Goal: Transaction & Acquisition: Purchase product/service

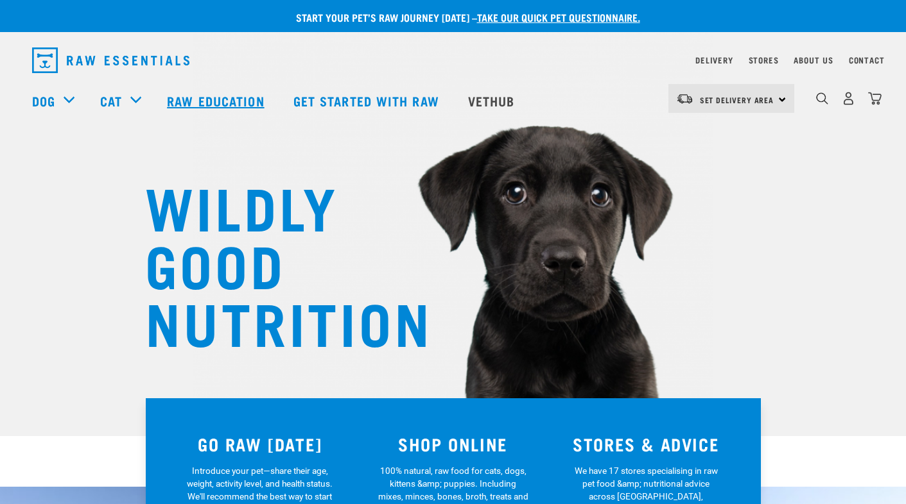
click at [188, 102] on link "Raw Education" at bounding box center [217, 100] width 126 height 51
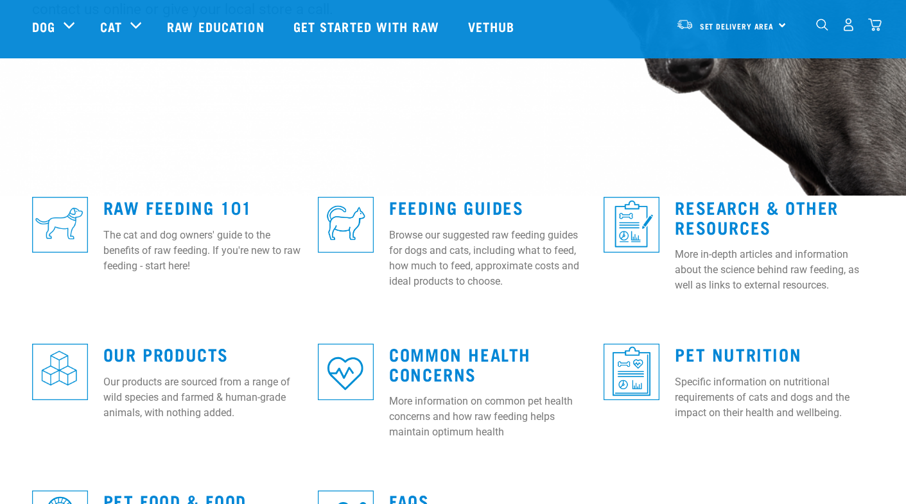
scroll to position [257, 0]
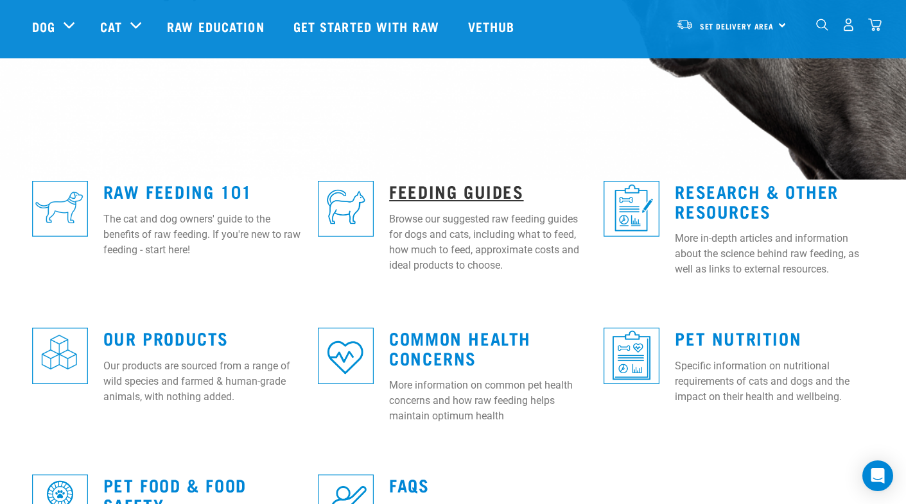
click at [409, 194] on link "Feeding Guides" at bounding box center [456, 191] width 134 height 10
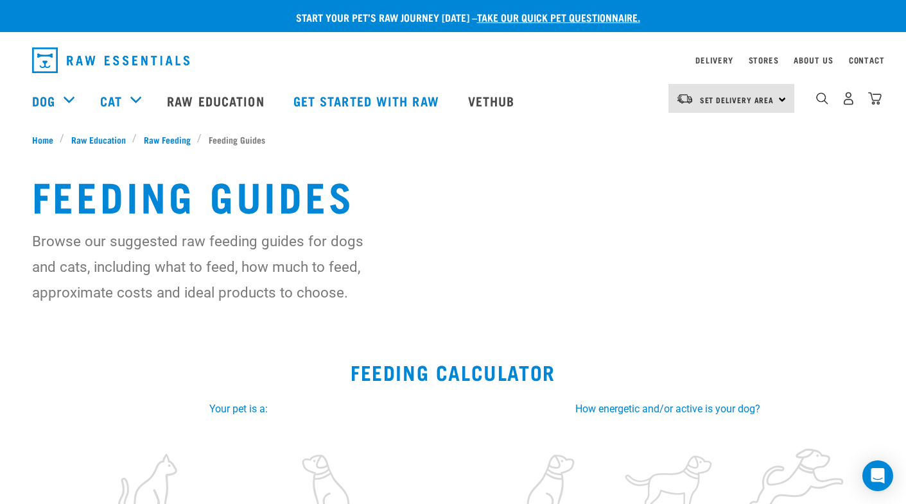
scroll to position [193, 0]
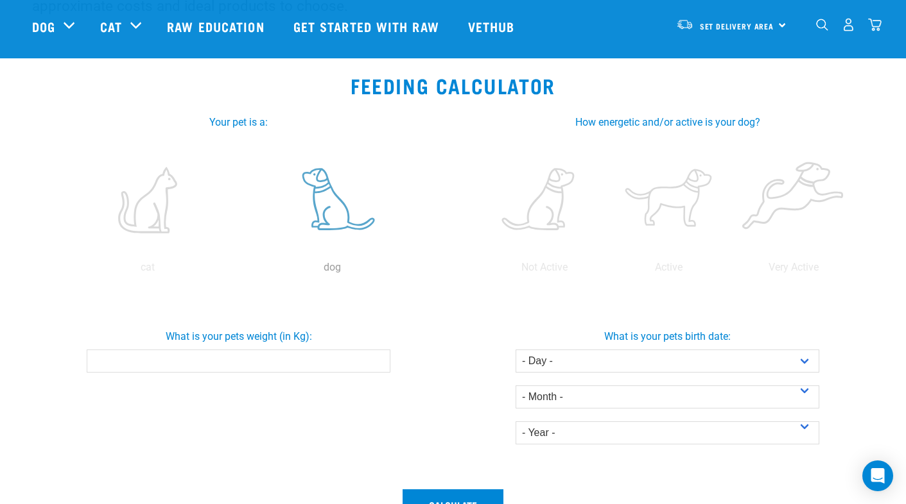
click at [305, 211] on label at bounding box center [332, 200] width 179 height 109
click at [240, 271] on input "radio" at bounding box center [240, 271] width 0 height 0
click at [328, 204] on label at bounding box center [332, 200] width 179 height 109
click at [240, 271] on input "radio" at bounding box center [240, 271] width 0 height 0
click at [311, 361] on input "What is your pets weight (in Kg):" at bounding box center [239, 361] width 304 height 23
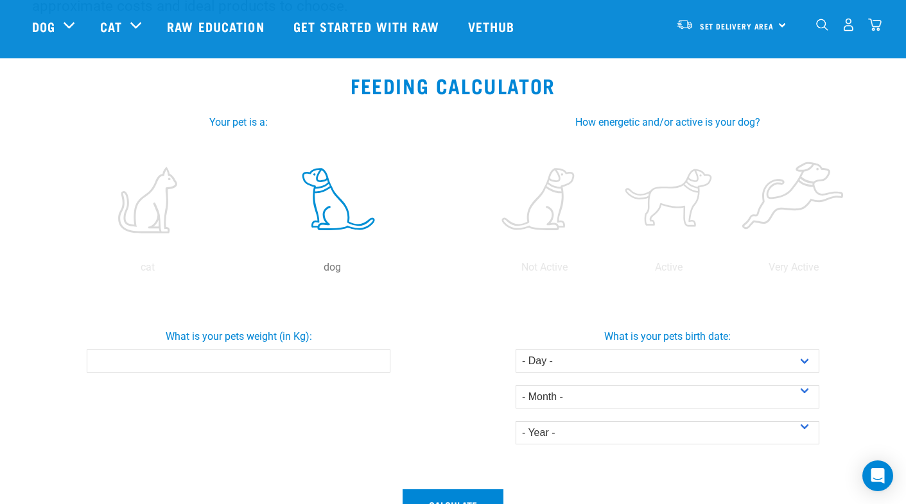
type input "6"
type input "16"
click at [736, 363] on select "- Day - 1 2 3 4 5 6 7 8 9 10 11 12 13 14 15 16 17 18 19 20 21 22 23 24 25 26 27" at bounding box center [667, 361] width 304 height 23
select select "31"
click at [515, 350] on select "- Day - 1 2 3 4 5 6 7 8 9 10 11 12 13 14 15 16 17 18 19 20 21 22 23 24 25 26 27" at bounding box center [667, 361] width 304 height 23
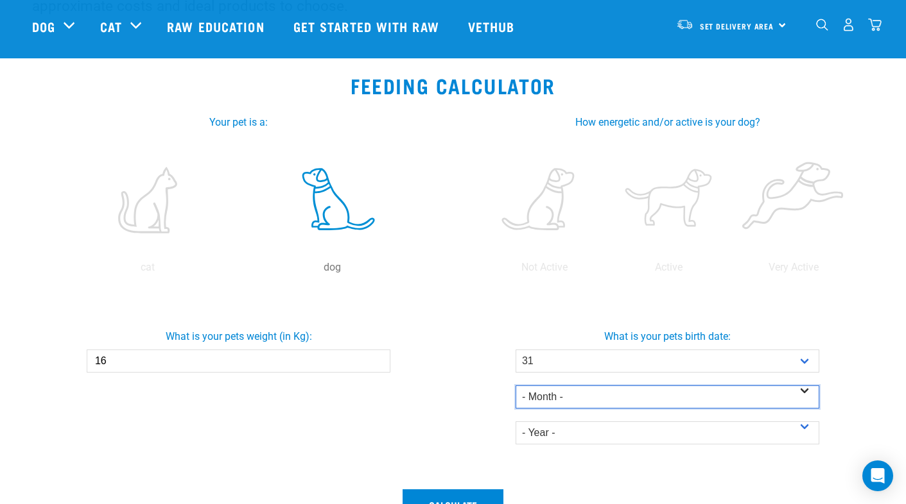
click at [573, 394] on select "- Month - January February March April May June July August September October N…" at bounding box center [667, 397] width 304 height 23
select select "March"
click at [515, 386] on select "- Month - January February March April May June July August September October N…" at bounding box center [667, 397] width 304 height 23
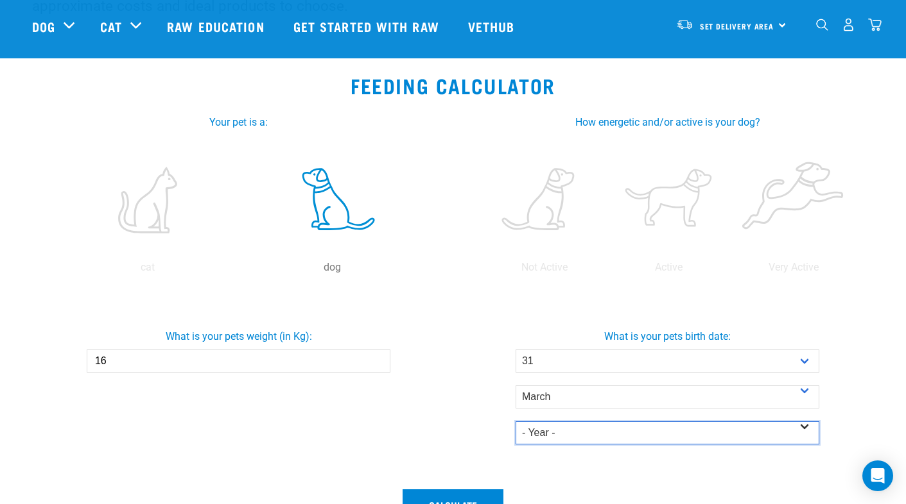
click at [560, 433] on select "- Year - 2025 2024 2023 2022 2021 2020 2019 2018 2017 2016 2015 2014" at bounding box center [667, 433] width 304 height 23
select select "2025"
click at [515, 422] on select "- Year - 2025 2024 2023 2022 2021 2020 2019 2018 2017 2016 2015 2014" at bounding box center [667, 433] width 304 height 23
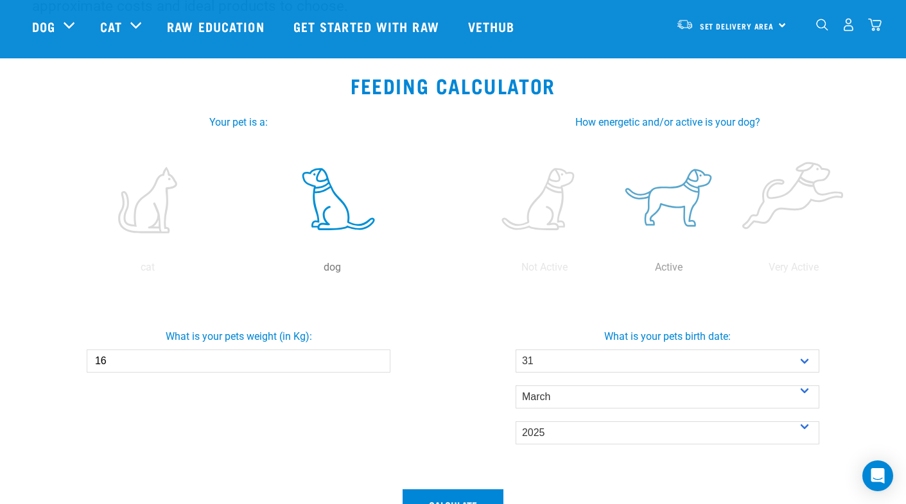
click at [669, 196] on label at bounding box center [668, 200] width 119 height 109
click at [606, 271] on input "radio" at bounding box center [606, 271] width 0 height 0
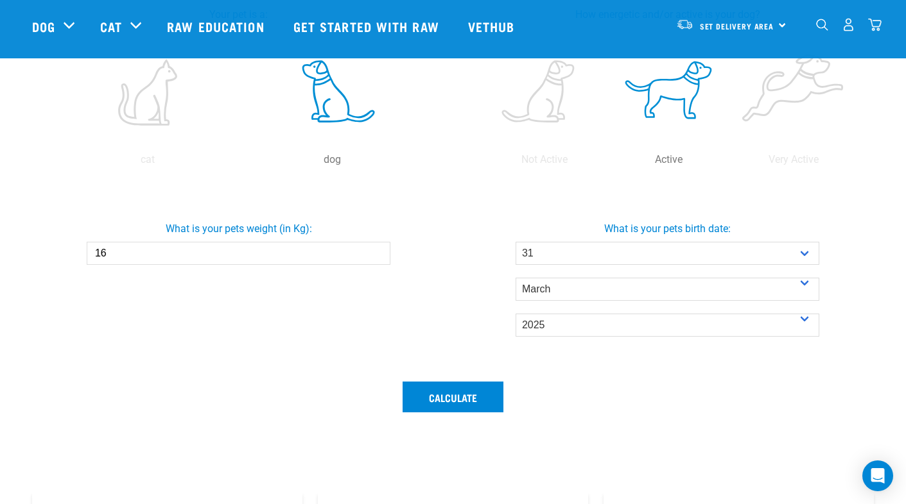
scroll to position [321, 0]
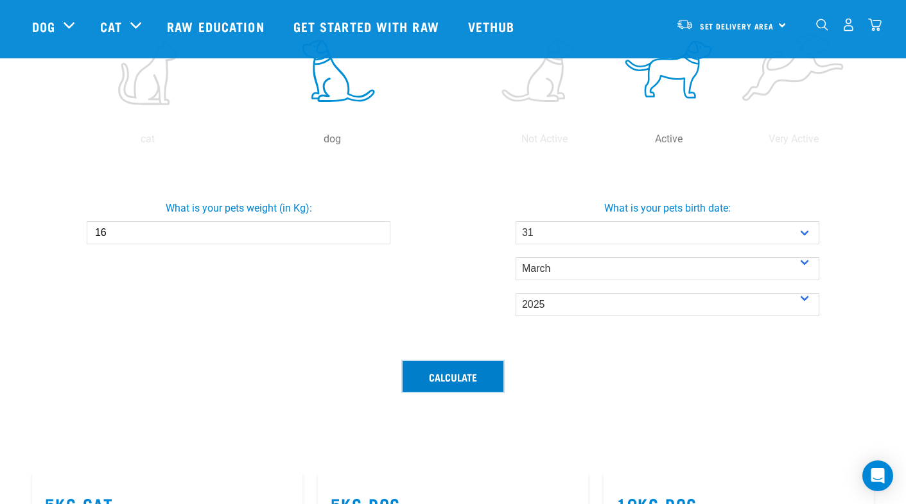
click at [440, 386] on button "Calculate" at bounding box center [452, 376] width 101 height 31
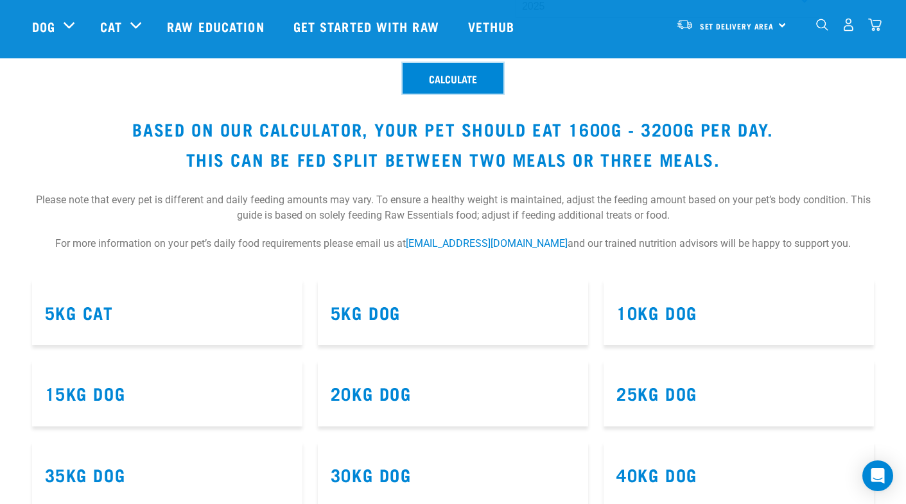
scroll to position [642, 0]
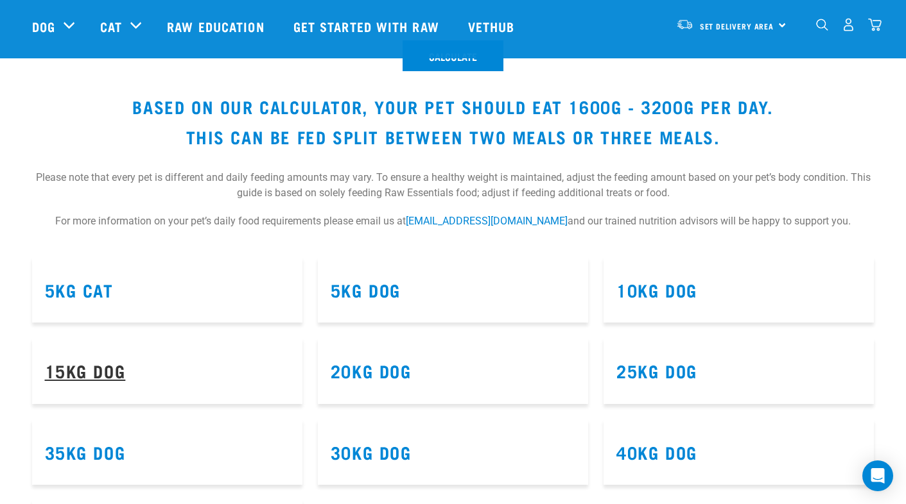
click at [95, 372] on link "15kg Dog" at bounding box center [85, 371] width 81 height 10
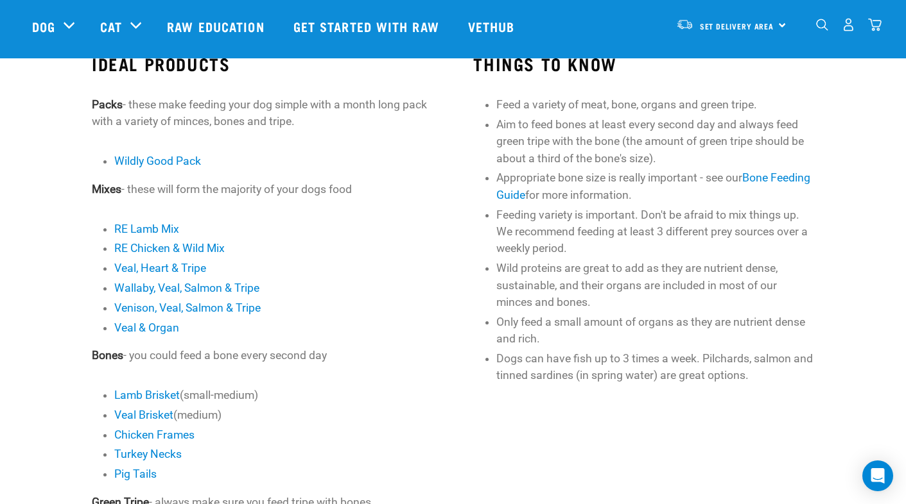
scroll to position [321, 0]
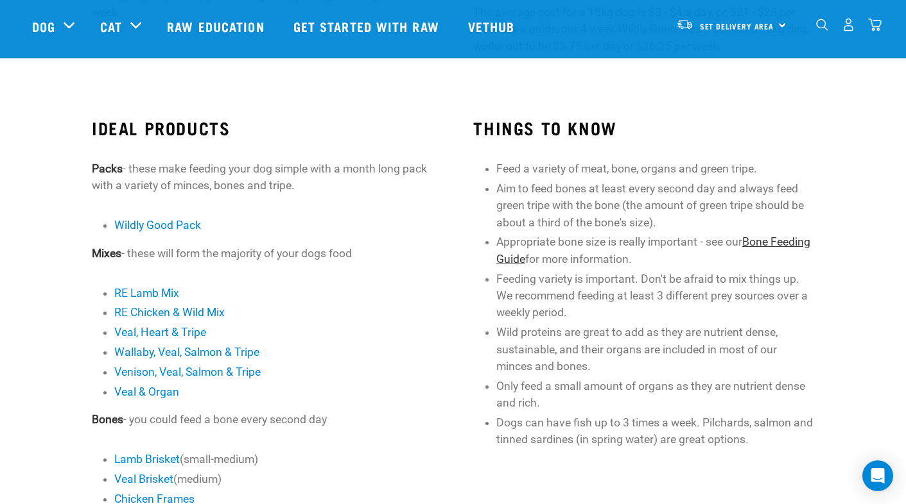
click at [529, 255] on link "Bone Feeding Guide" at bounding box center [653, 251] width 314 height 30
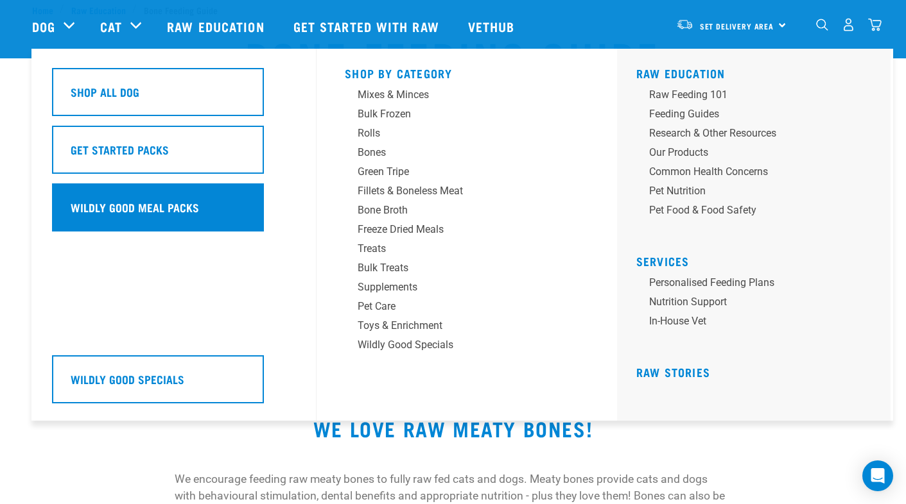
scroll to position [64, 0]
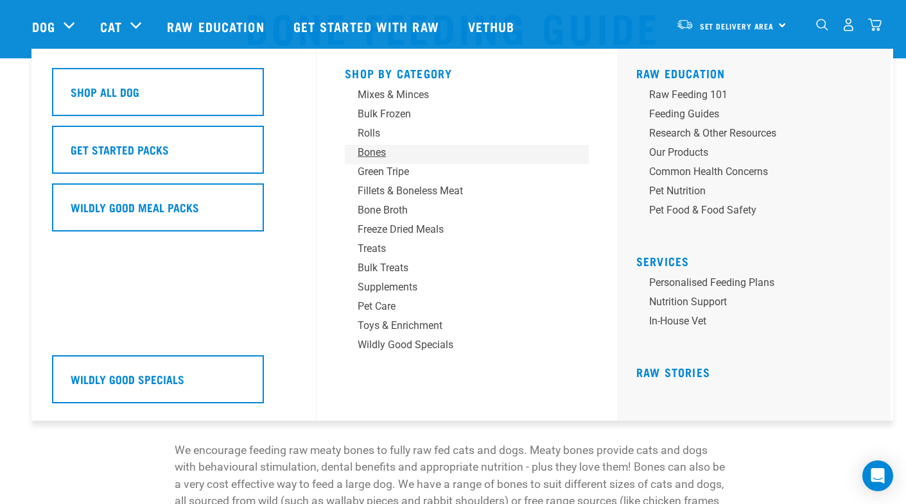
click at [374, 150] on div "Bones" at bounding box center [457, 152] width 200 height 15
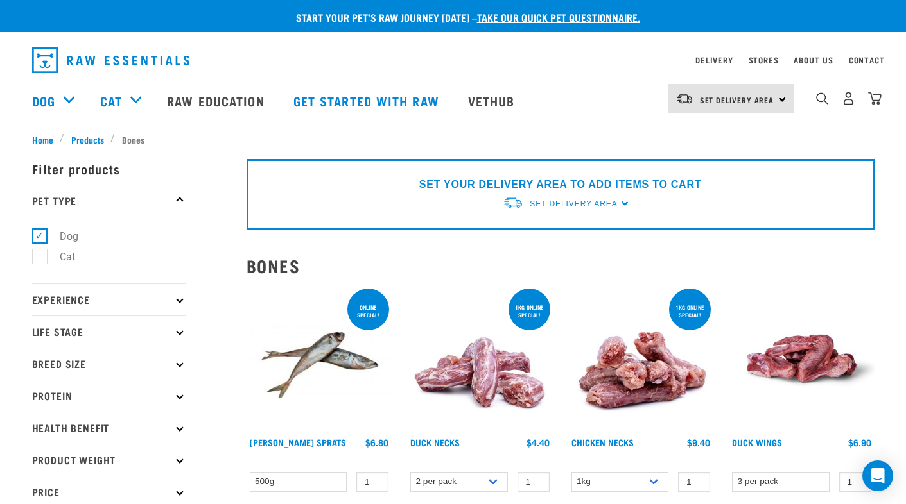
click at [162, 328] on p "Life Stage" at bounding box center [109, 332] width 154 height 32
click at [71, 410] on label "Puppy" at bounding box center [66, 409] width 55 height 16
click at [40, 410] on input "Puppy" at bounding box center [36, 406] width 8 height 8
checkbox input "true"
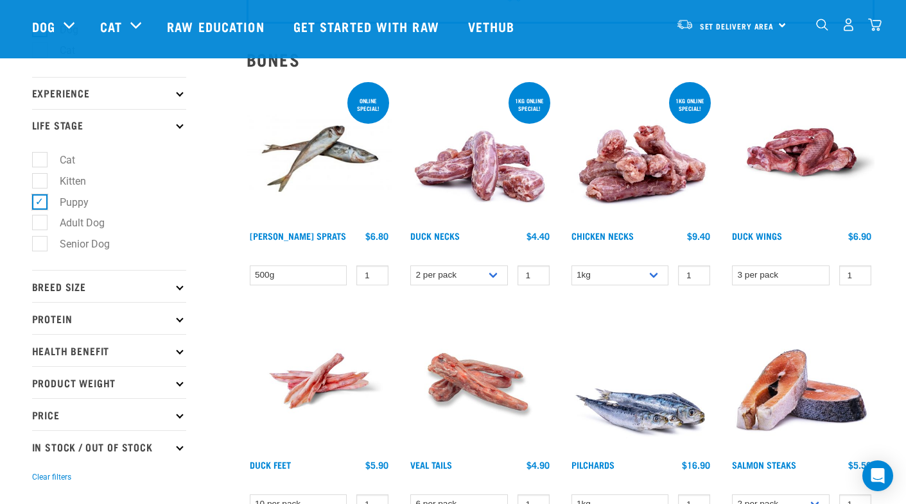
scroll to position [128, 0]
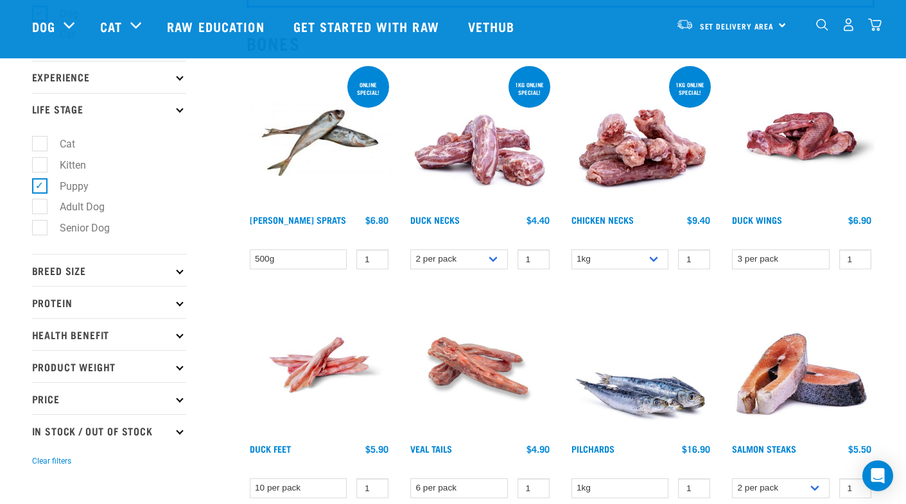
click at [178, 273] on p "Breed Size" at bounding box center [109, 270] width 154 height 32
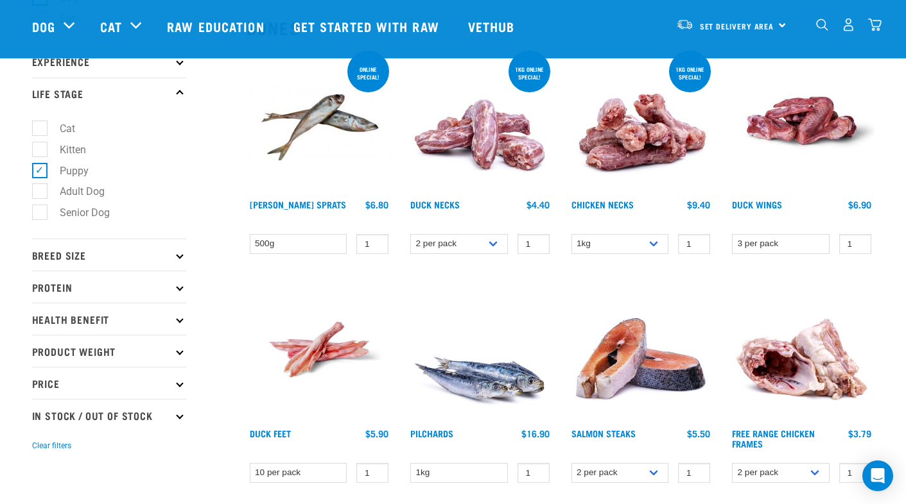
scroll to position [193, 0]
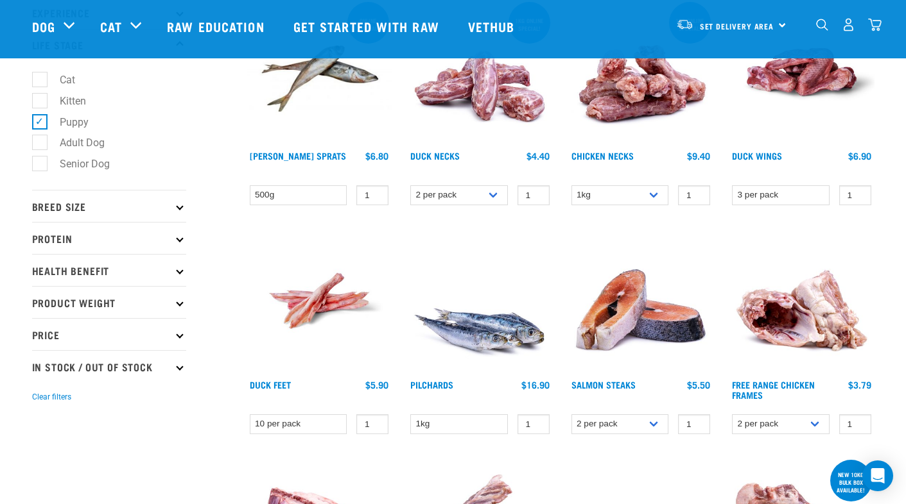
click at [82, 204] on p "Breed Size" at bounding box center [109, 206] width 154 height 32
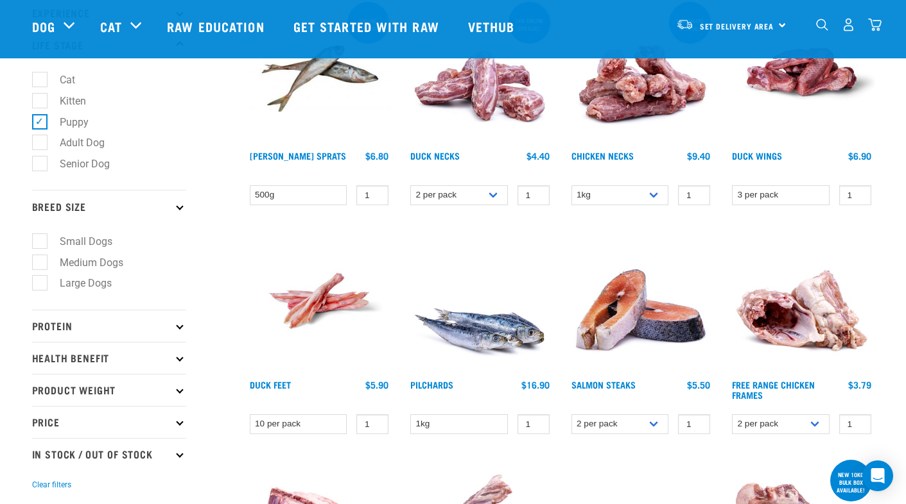
click at [69, 261] on label "Medium Dogs" at bounding box center [83, 263] width 89 height 16
click at [40, 261] on input "Medium Dogs" at bounding box center [36, 260] width 8 height 8
checkbox input "true"
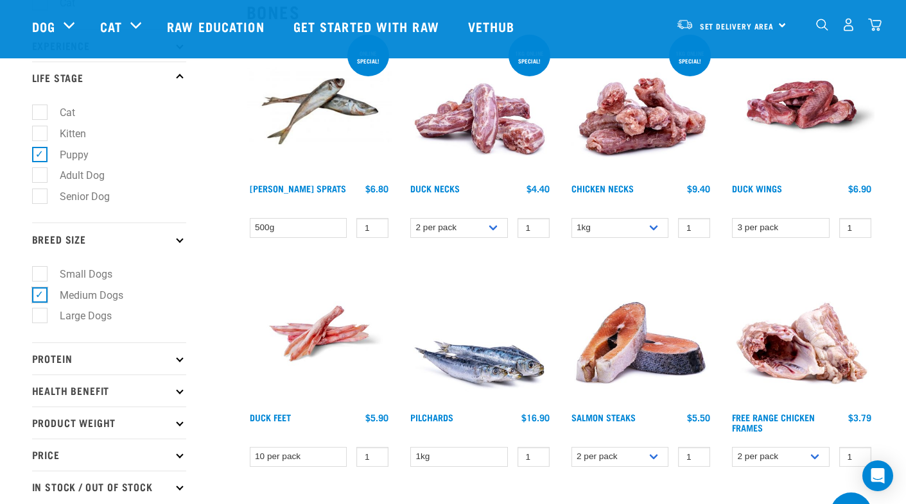
scroll to position [101, 0]
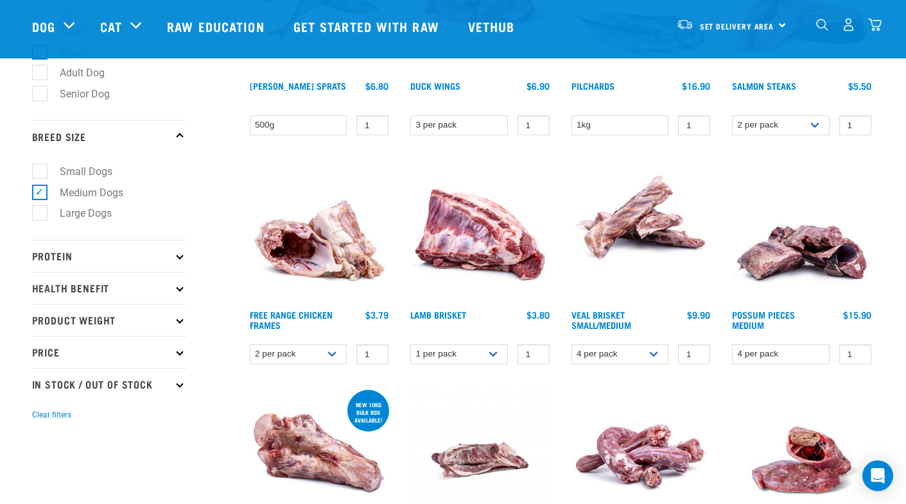
scroll to position [257, 0]
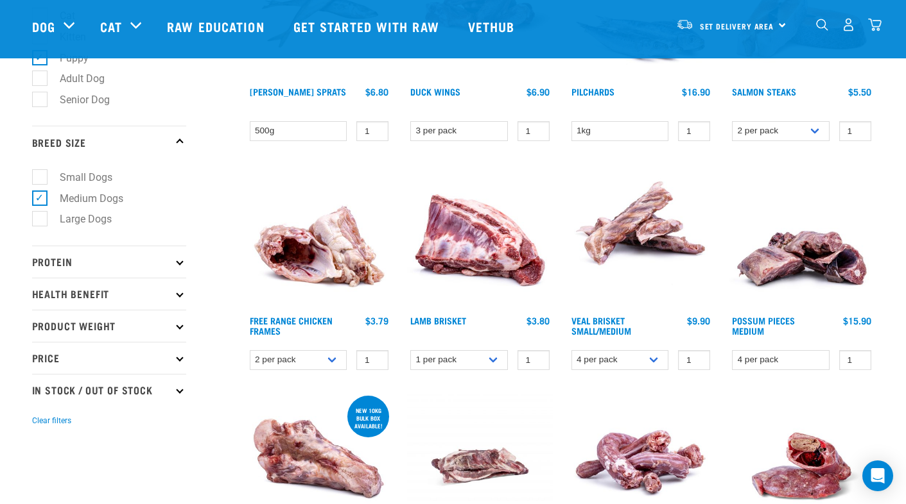
click at [39, 219] on label "Large Dogs" at bounding box center [78, 219] width 78 height 16
click at [37, 219] on input "Large Dogs" at bounding box center [36, 217] width 8 height 8
checkbox input "true"
click at [43, 199] on label "Medium Dogs" at bounding box center [83, 199] width 89 height 16
click at [40, 199] on input "Medium Dogs" at bounding box center [36, 196] width 8 height 8
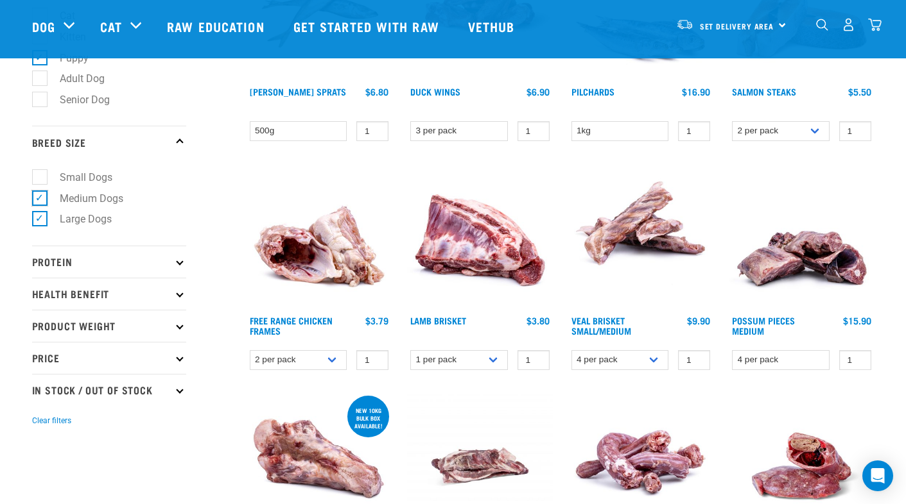
checkbox input "false"
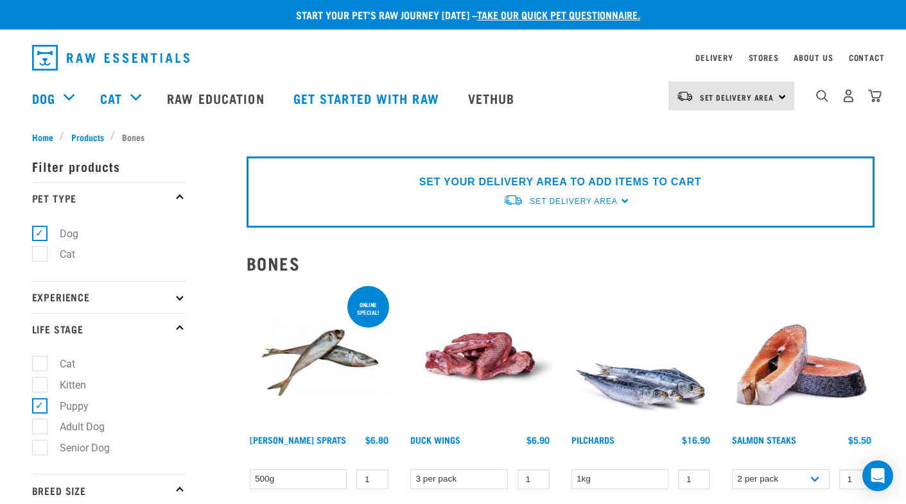
scroll to position [0, 0]
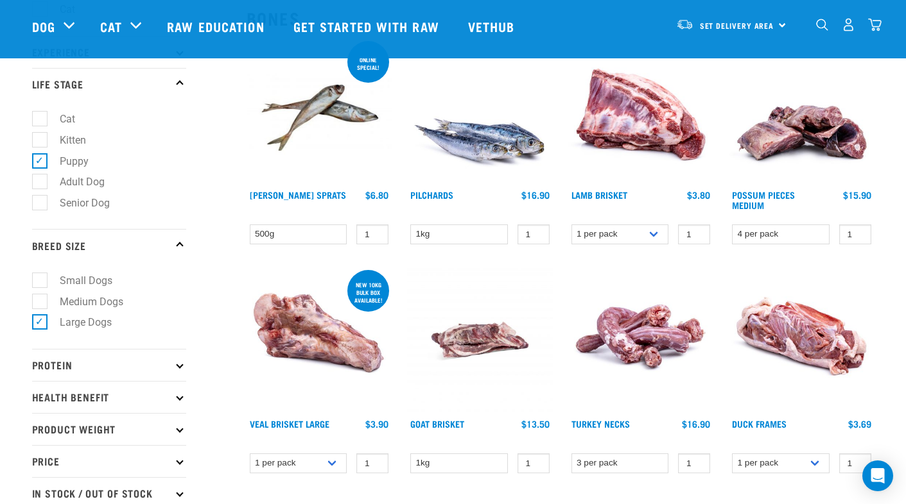
scroll to position [128, 0]
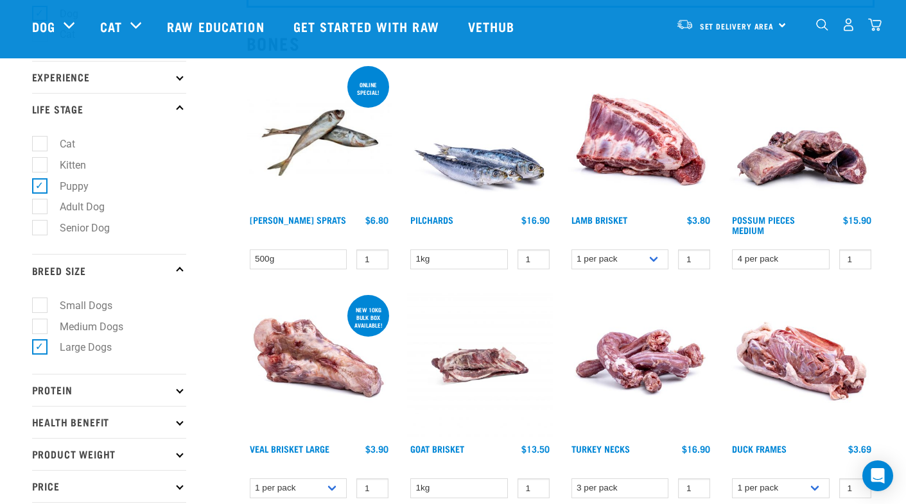
click at [300, 368] on img at bounding box center [319, 366] width 146 height 146
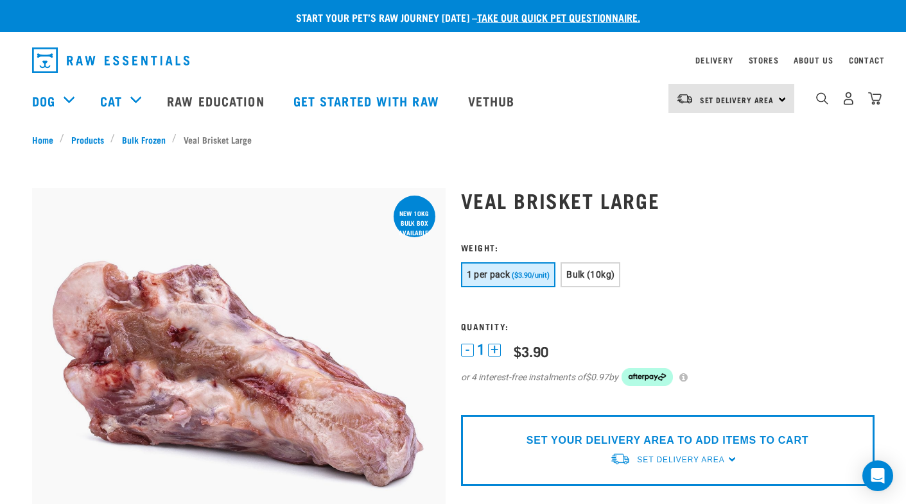
scroll to position [64, 0]
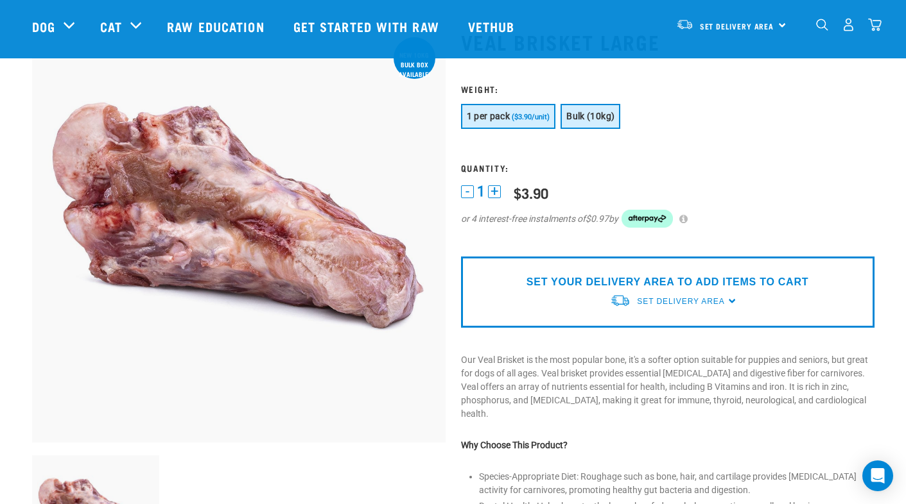
click at [601, 123] on button "Bulk (10kg)" at bounding box center [590, 116] width 60 height 25
click at [524, 123] on button "1 per pack ($3.90/unit)" at bounding box center [508, 116] width 95 height 25
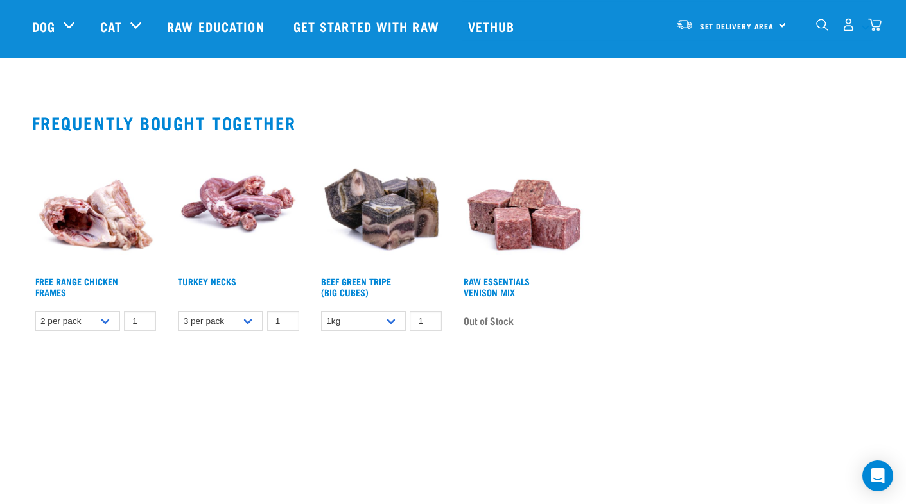
scroll to position [770, 0]
